Goal: Information Seeking & Learning: Get advice/opinions

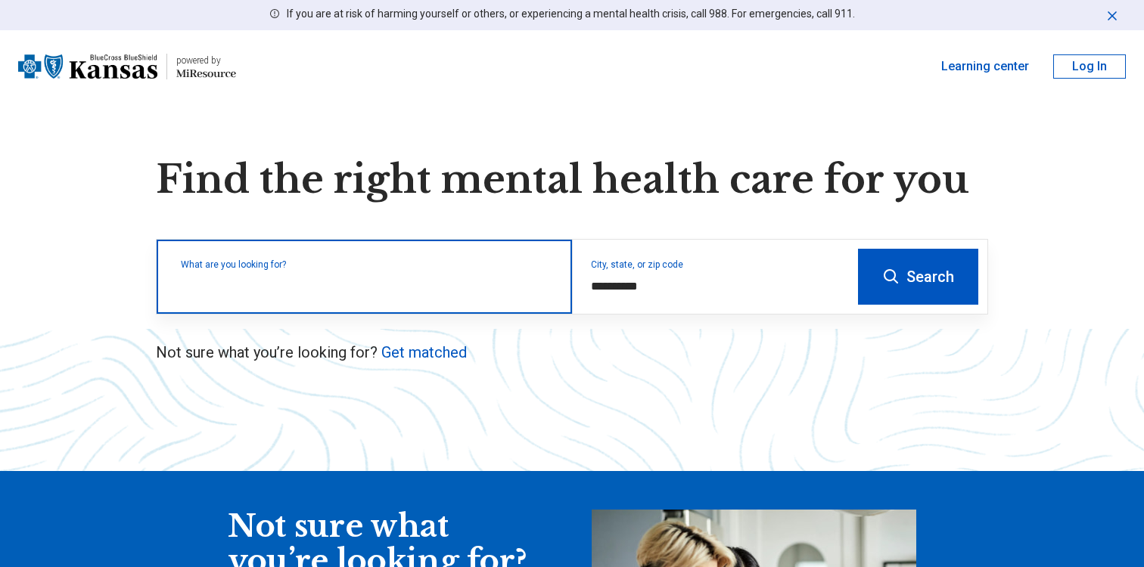
click at [400, 287] on input "text" at bounding box center [367, 284] width 373 height 18
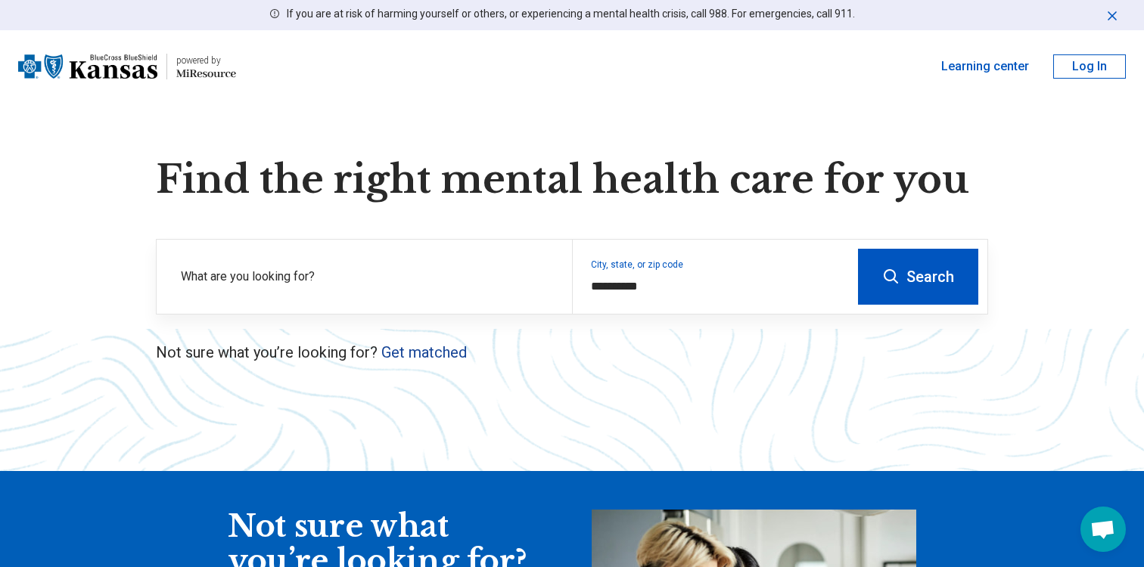
click at [447, 354] on link "Get matched" at bounding box center [423, 352] width 85 height 18
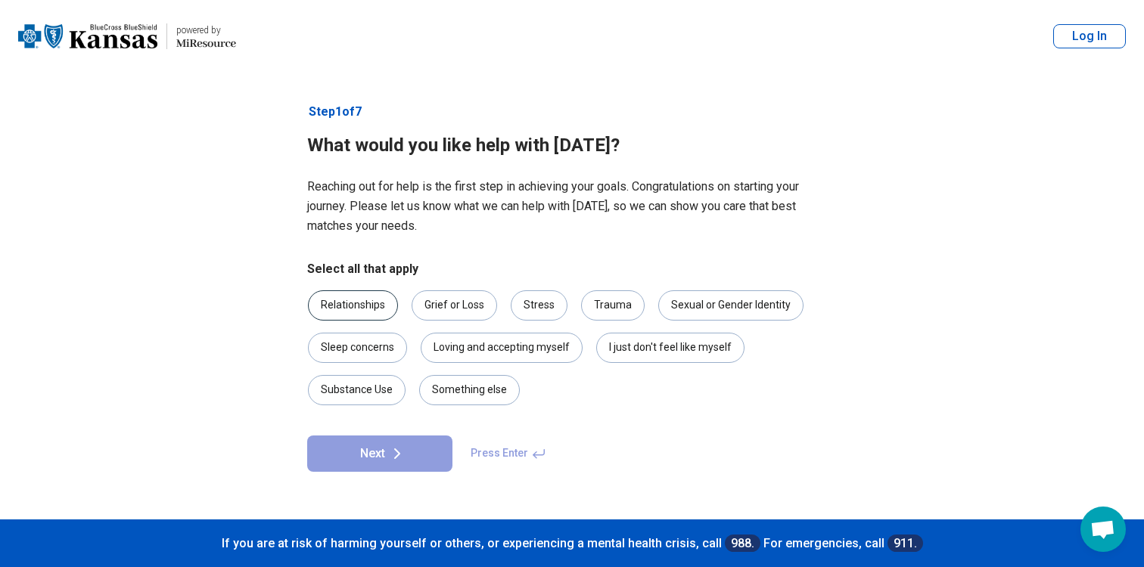
click at [340, 297] on div "Relationships" at bounding box center [353, 306] width 90 height 30
click at [537, 309] on div "Stress" at bounding box center [539, 306] width 57 height 30
click at [484, 361] on div "Loving and accepting myself" at bounding box center [502, 348] width 162 height 30
click at [622, 349] on div "I just don't feel like myself" at bounding box center [670, 348] width 148 height 30
click at [398, 453] on icon at bounding box center [397, 453] width 5 height 9
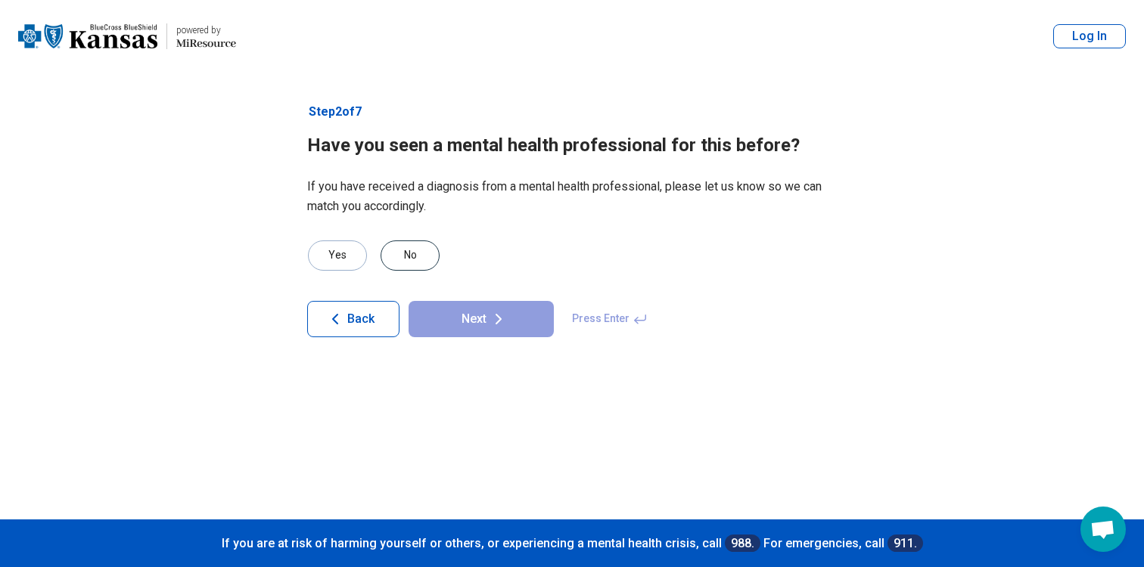
click at [415, 252] on div "No" at bounding box center [410, 256] width 59 height 30
click at [471, 324] on button "Next" at bounding box center [481, 319] width 145 height 36
click at [414, 250] on div "No" at bounding box center [410, 256] width 59 height 30
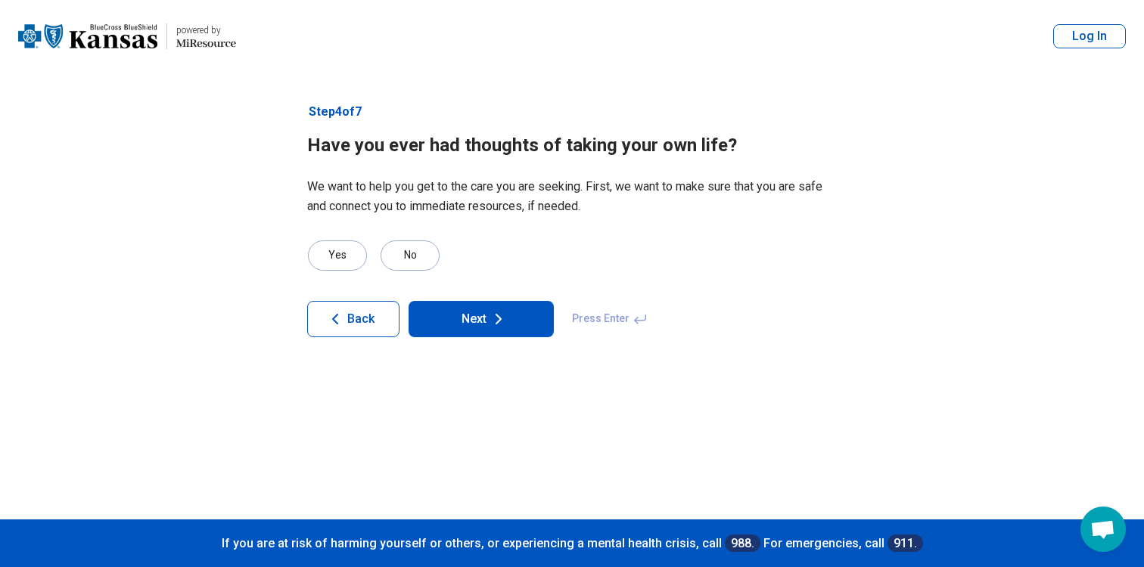
click at [455, 313] on button "Next" at bounding box center [481, 319] width 145 height 36
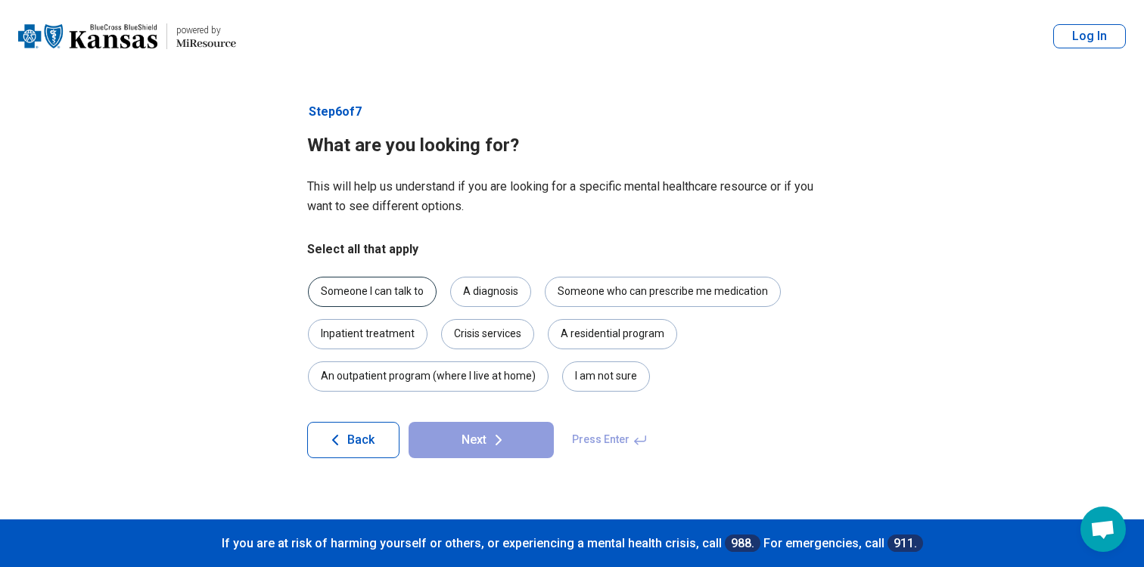
click at [418, 284] on div "Someone I can talk to" at bounding box center [372, 292] width 129 height 30
click at [516, 427] on button "Next" at bounding box center [481, 440] width 145 height 36
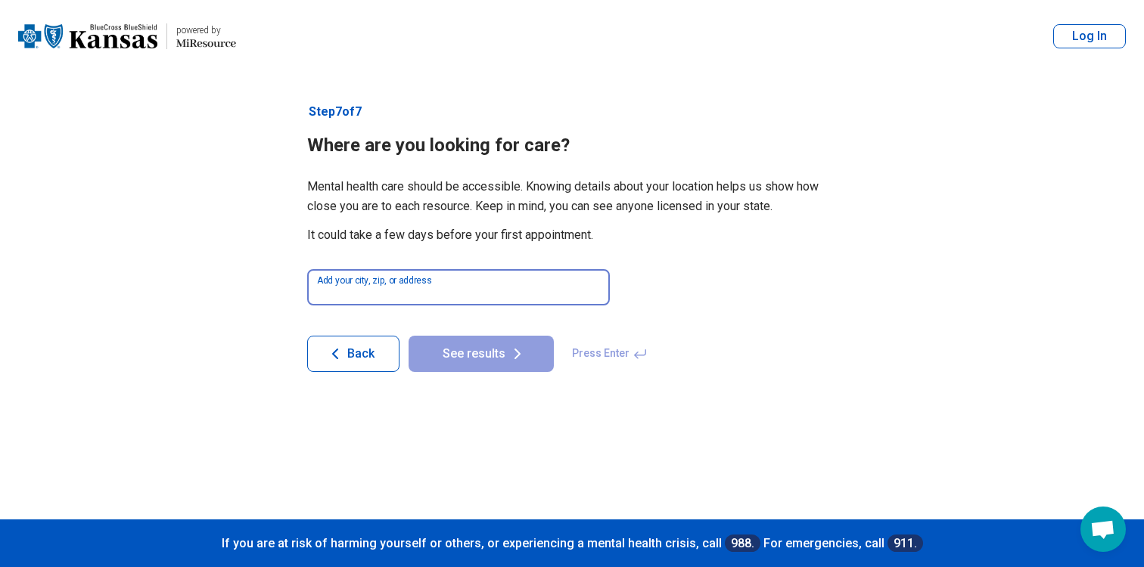
click at [496, 289] on input at bounding box center [458, 287] width 303 height 36
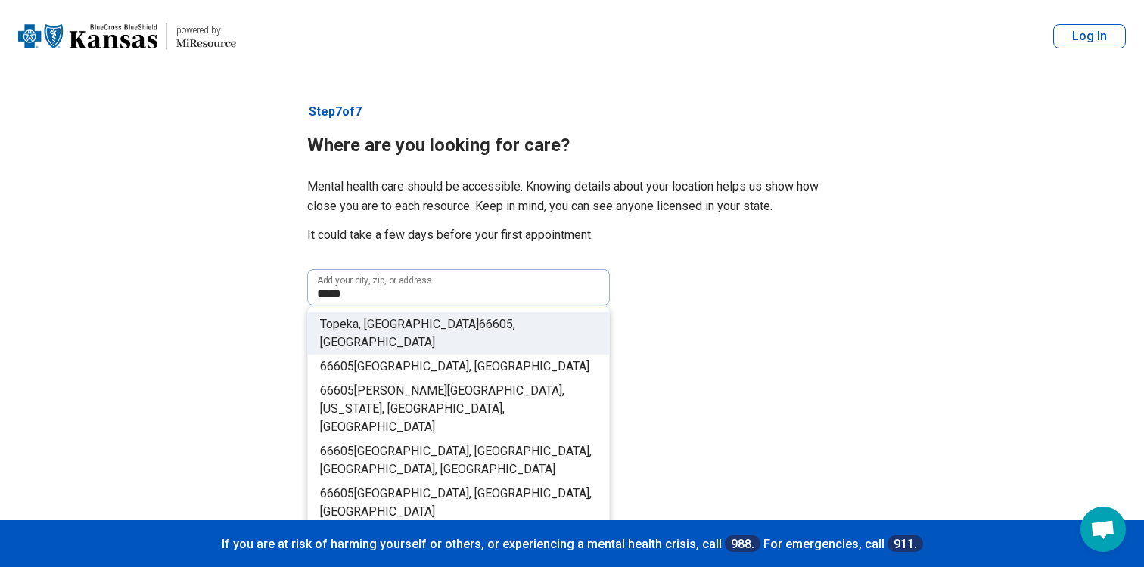
click at [495, 329] on li "Topeka, KS 66605 , USA" at bounding box center [458, 333] width 301 height 42
type input "**********"
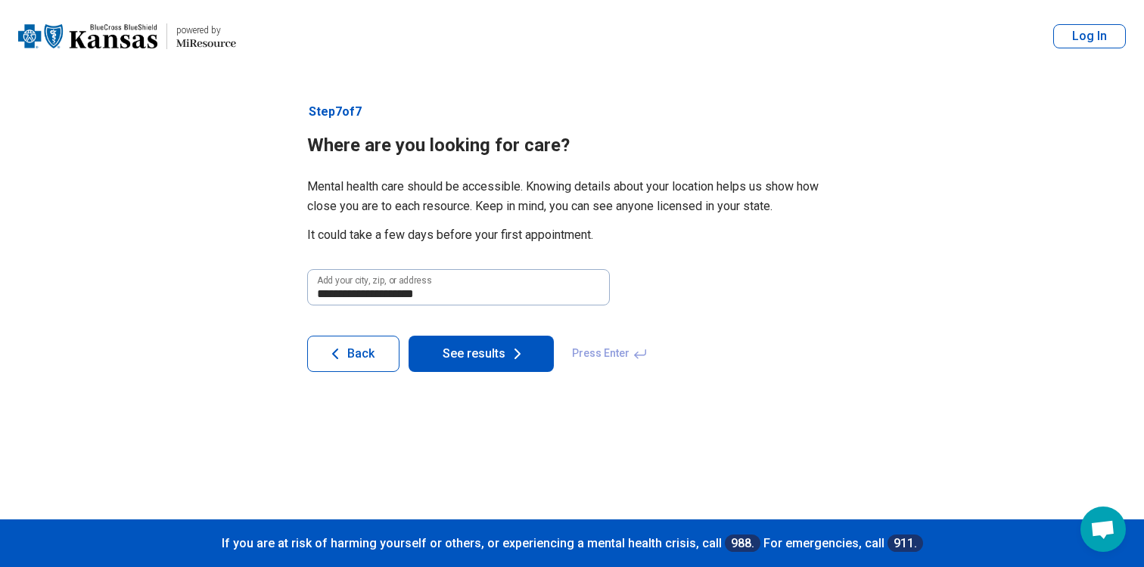
click at [489, 359] on button "See results" at bounding box center [481, 354] width 145 height 36
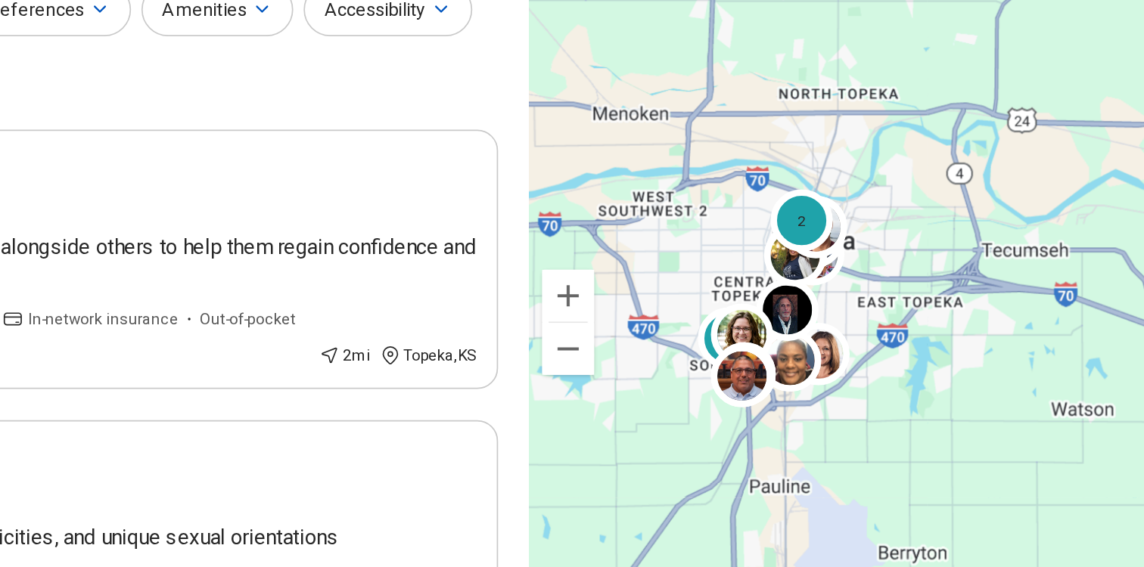
scroll to position [6, 0]
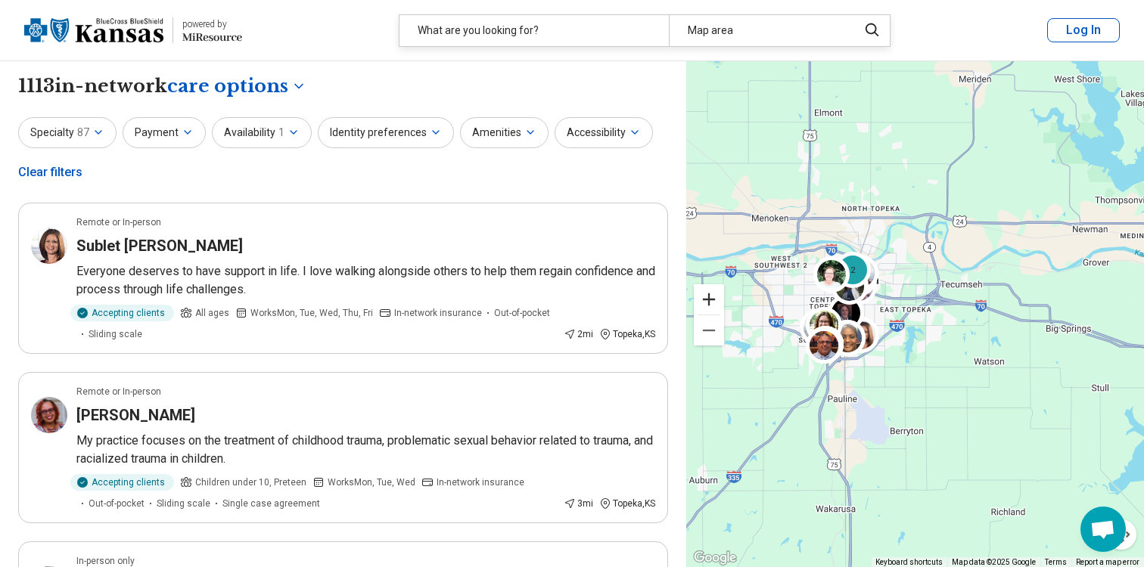
click at [716, 301] on button "Zoom in" at bounding box center [709, 299] width 30 height 30
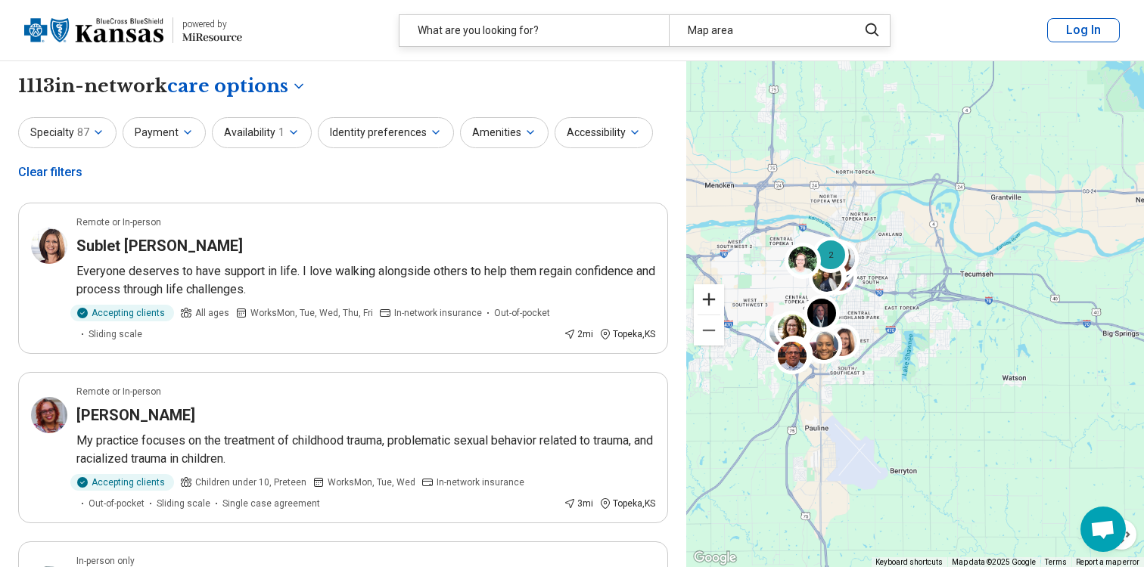
click at [716, 301] on button "Zoom in" at bounding box center [709, 299] width 30 height 30
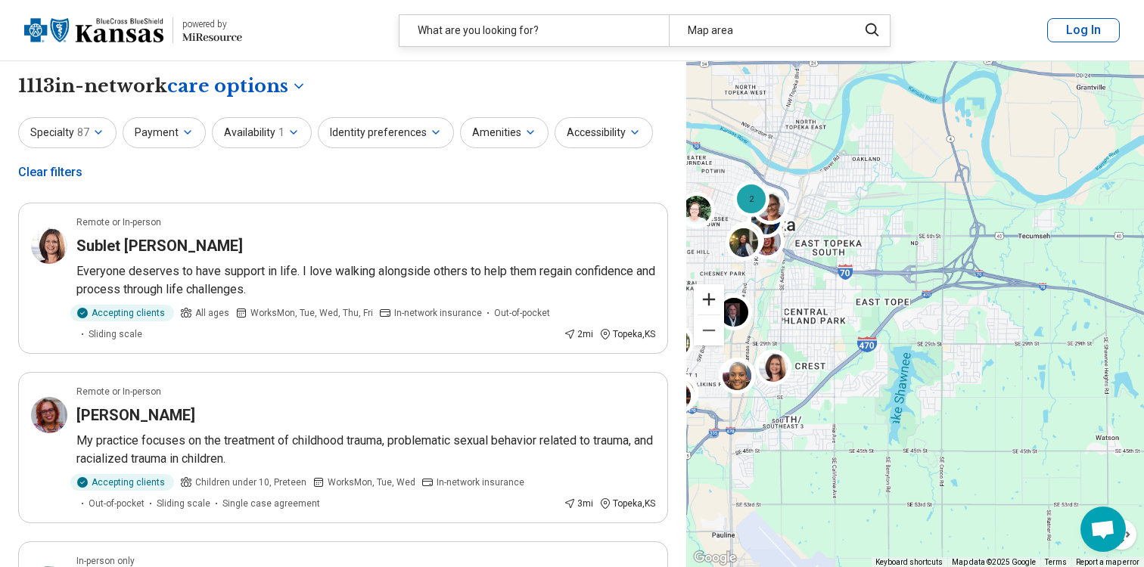
click at [716, 301] on button "Zoom in" at bounding box center [709, 299] width 30 height 30
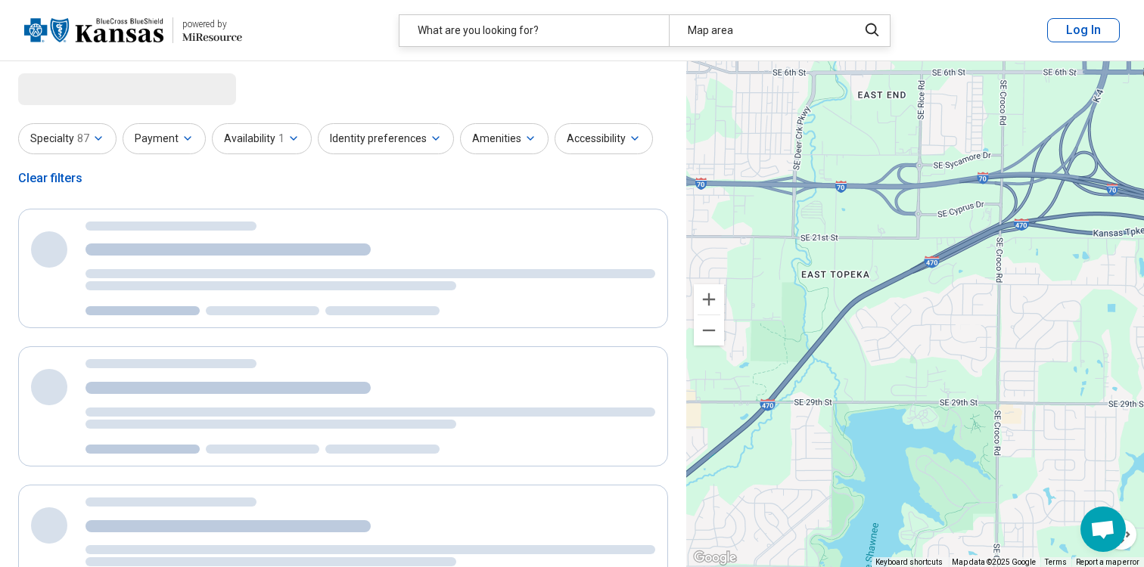
drag, startPoint x: 816, startPoint y: 315, endPoint x: 1022, endPoint y: 266, distance: 212.3
click at [1022, 266] on div "2" at bounding box center [915, 314] width 458 height 507
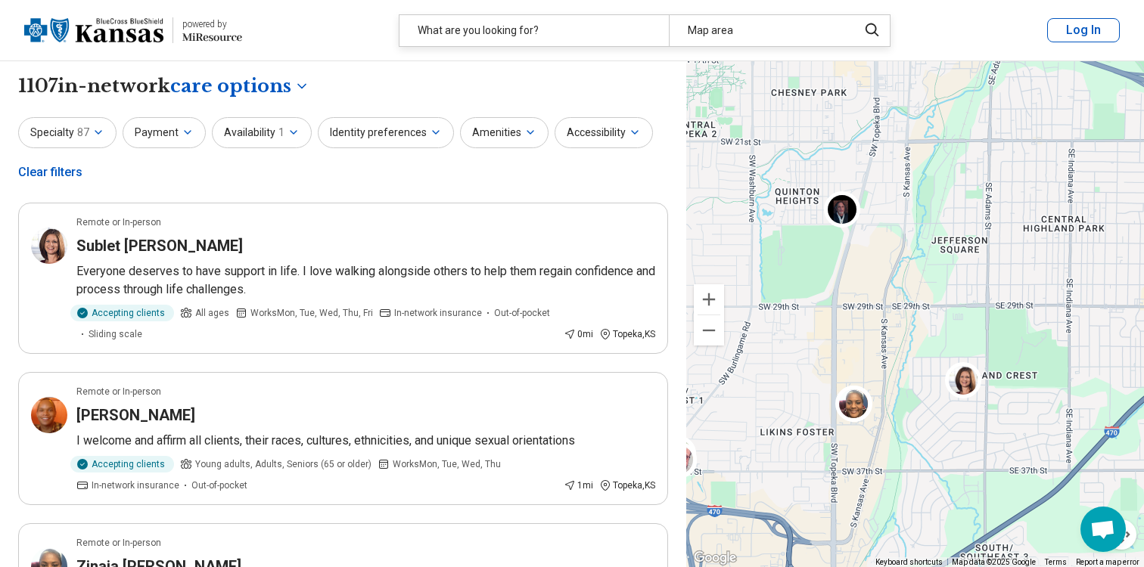
drag, startPoint x: 861, startPoint y: 275, endPoint x: 956, endPoint y: 278, distance: 94.6
click at [956, 278] on div "2 2" at bounding box center [915, 314] width 458 height 507
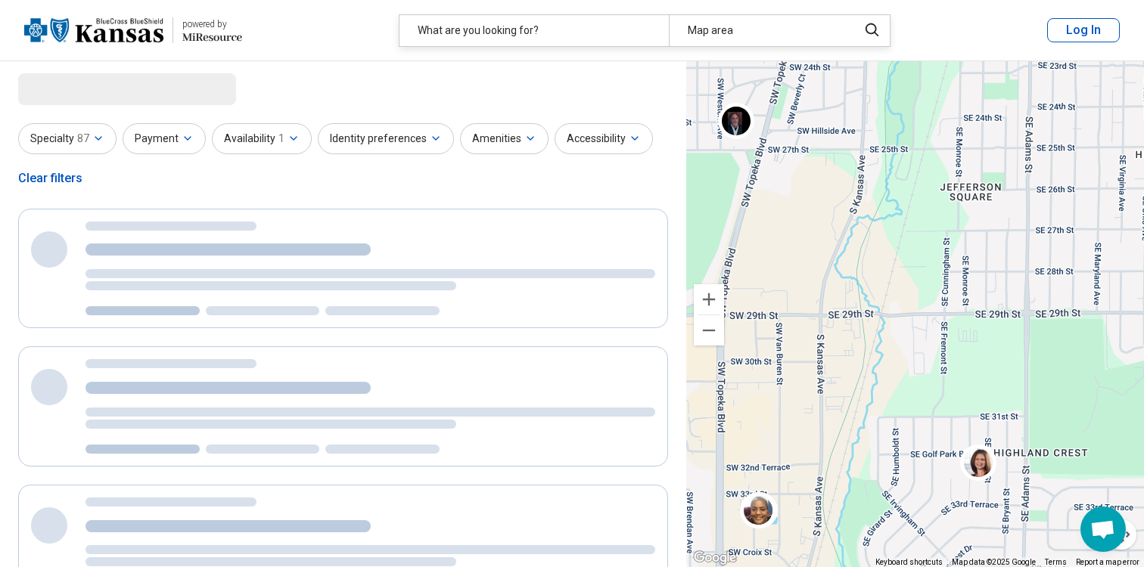
select select "***"
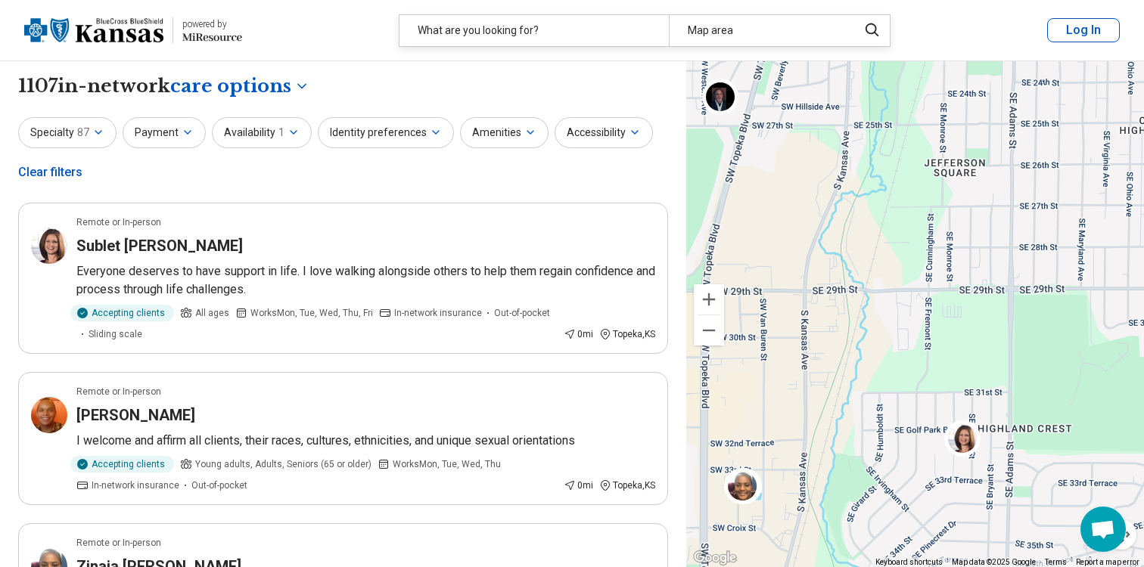
drag, startPoint x: 919, startPoint y: 465, endPoint x: 888, endPoint y: 413, distance: 60.1
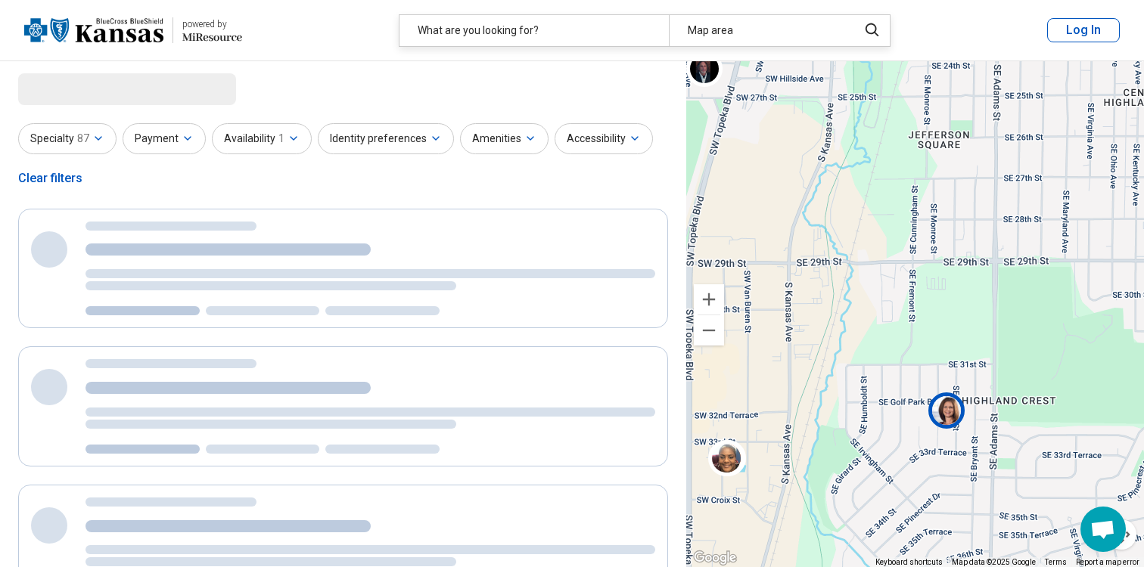
click at [949, 409] on img at bounding box center [946, 411] width 36 height 36
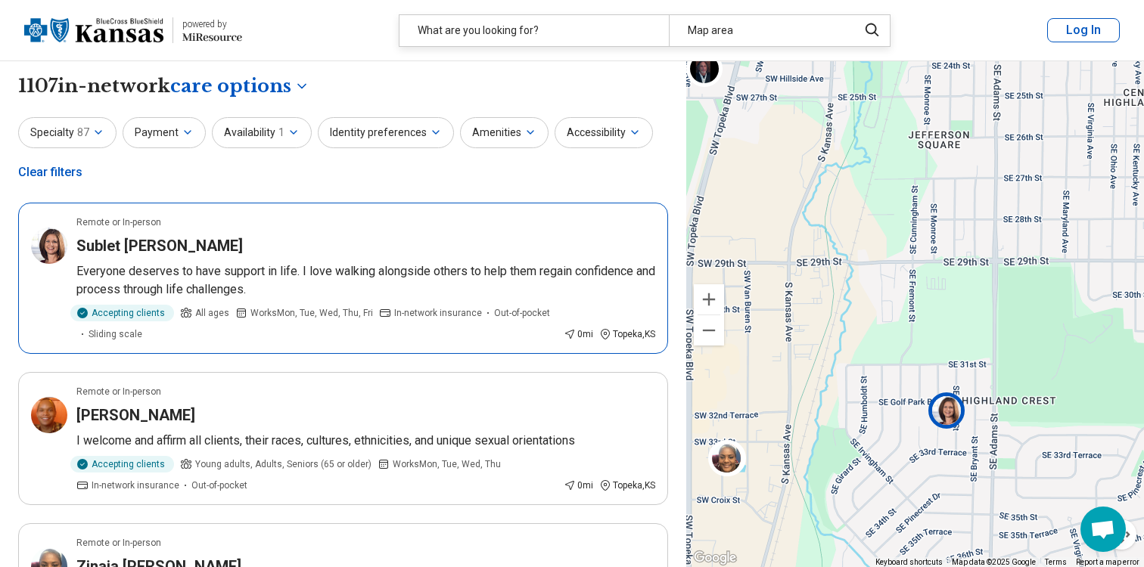
click at [587, 302] on article "Remote or In-person Sublet Tricia Everyone deserves to have support in life. I …" at bounding box center [343, 278] width 650 height 151
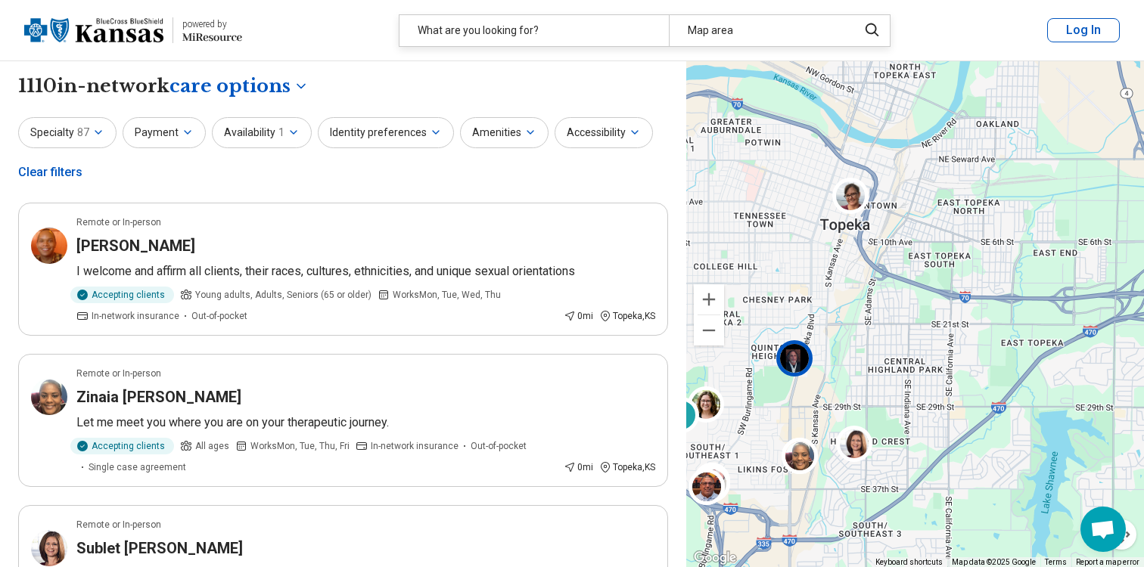
drag, startPoint x: 895, startPoint y: 209, endPoint x: 781, endPoint y: 404, distance: 226.2
click at [781, 377] on img at bounding box center [793, 358] width 36 height 36
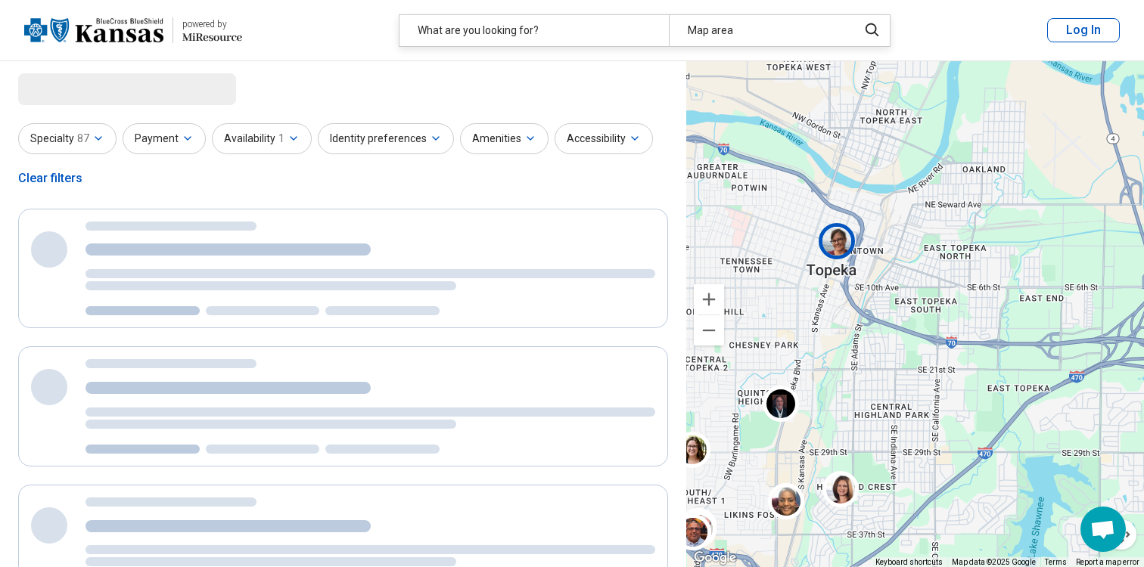
click at [835, 244] on img at bounding box center [836, 241] width 36 height 36
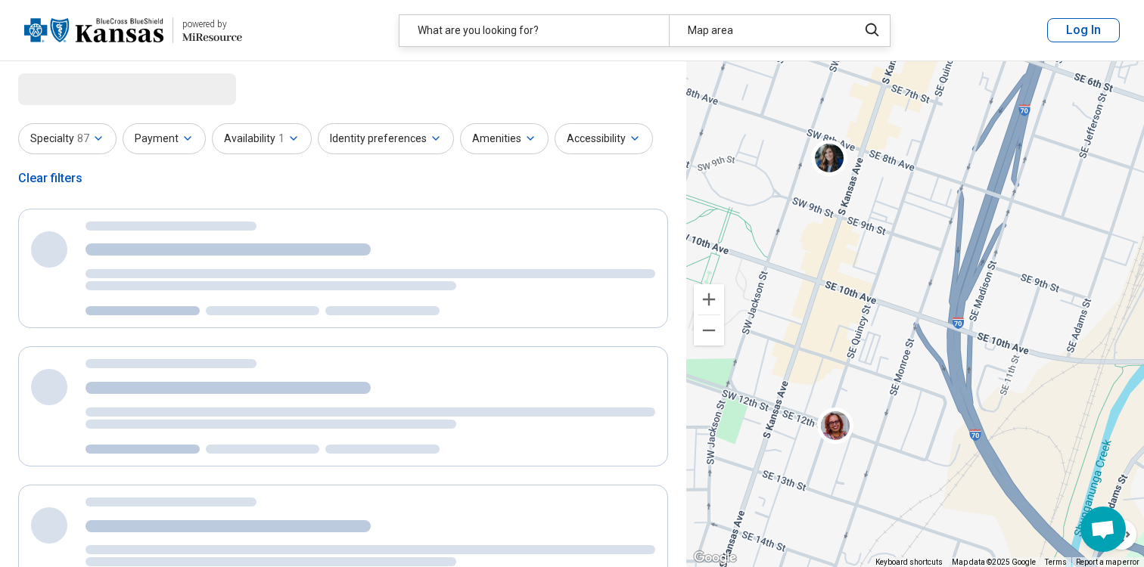
drag, startPoint x: 841, startPoint y: 290, endPoint x: 978, endPoint y: 279, distance: 138.1
click at [978, 279] on div "2 2 2" at bounding box center [915, 314] width 458 height 507
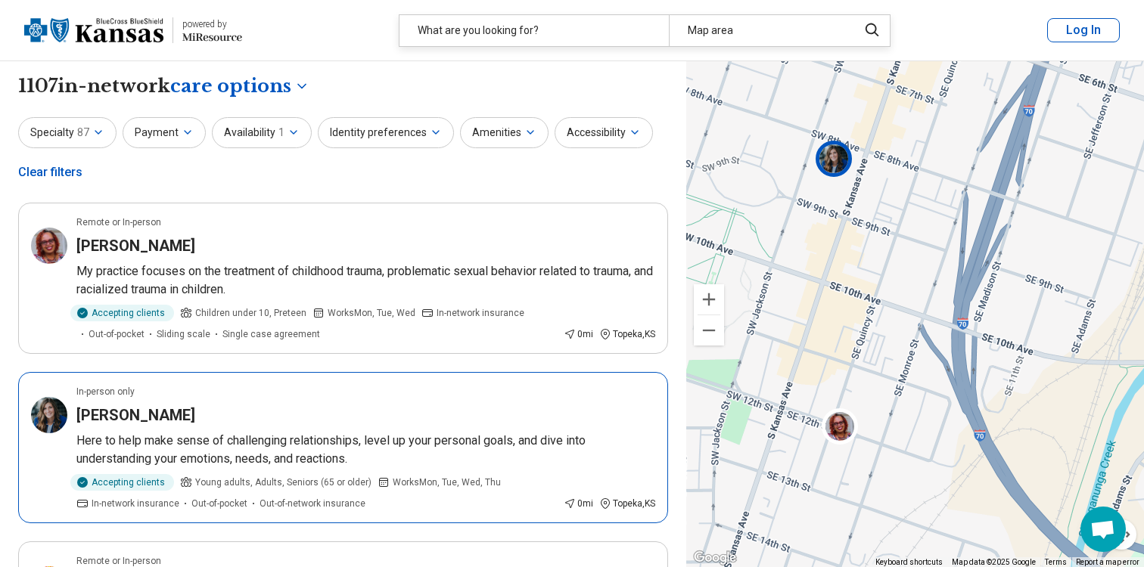
click at [828, 167] on img at bounding box center [834, 159] width 36 height 36
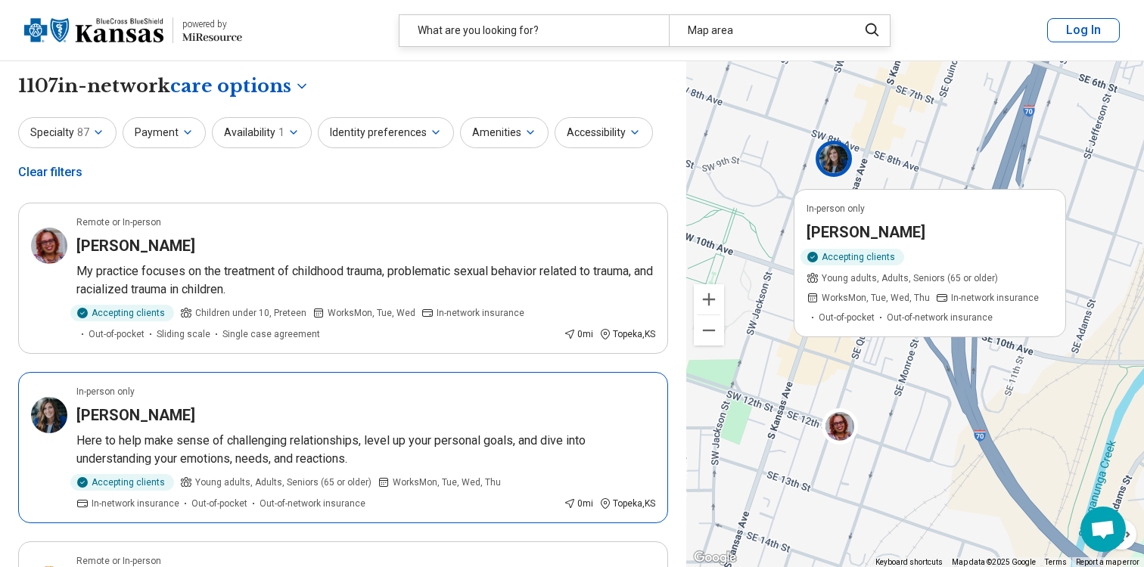
click at [247, 452] on p "Here to help make sense of challenging relationships, level up your personal go…" at bounding box center [365, 450] width 579 height 36
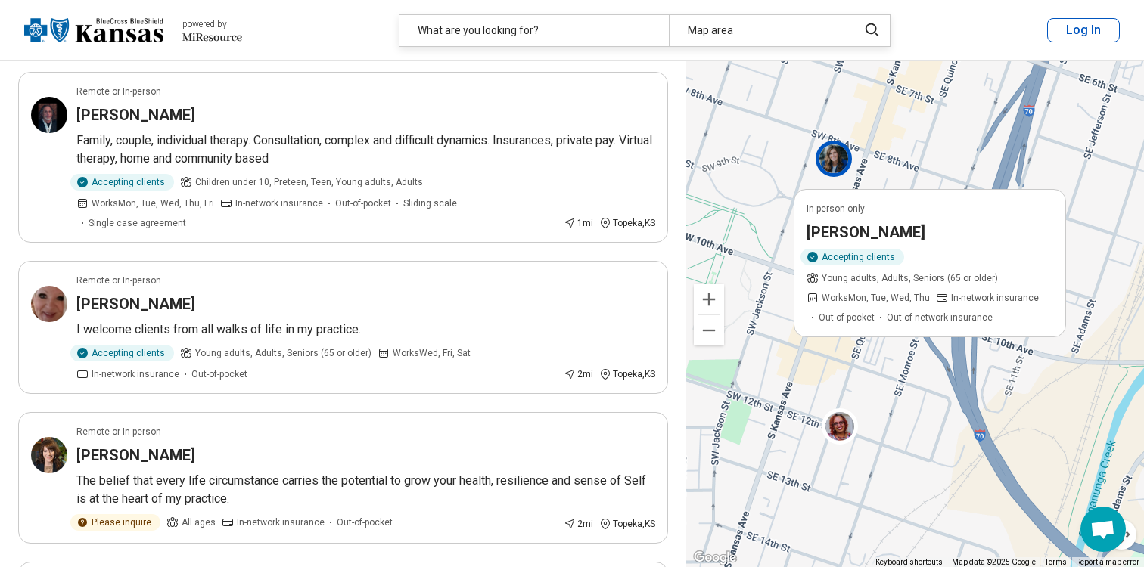
scroll to position [1602, 0]
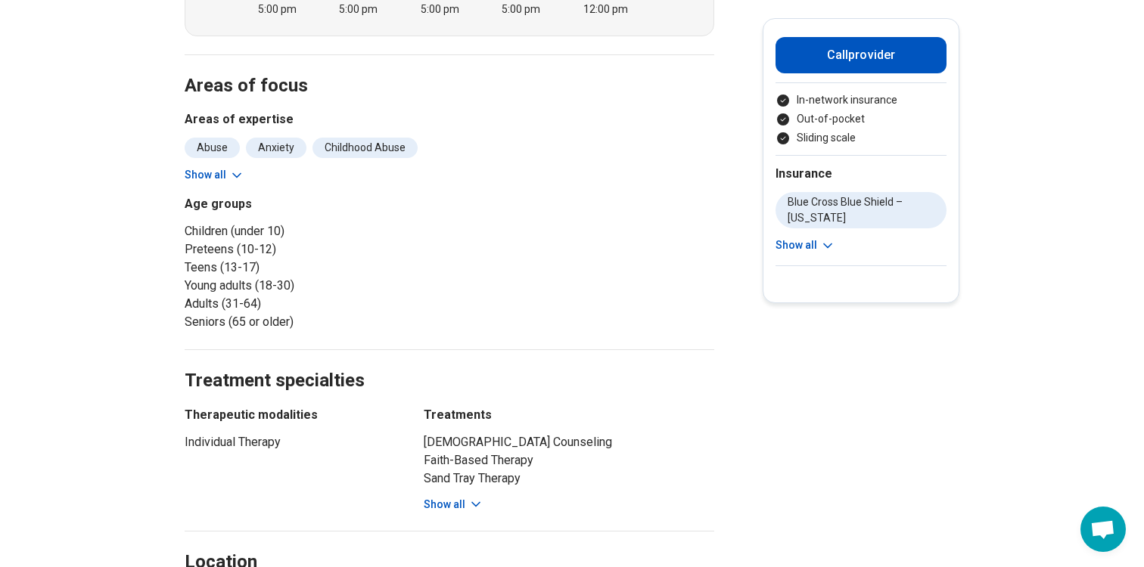
scroll to position [438, 0]
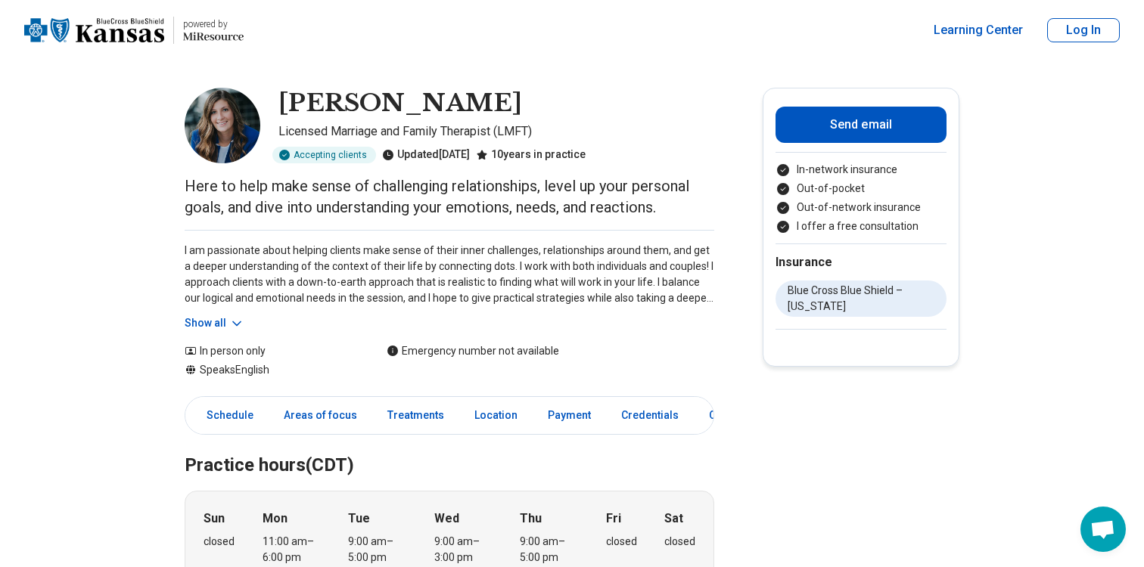
click at [225, 322] on button "Show all" at bounding box center [215, 323] width 60 height 16
